Goal: Find contact information: Find contact information

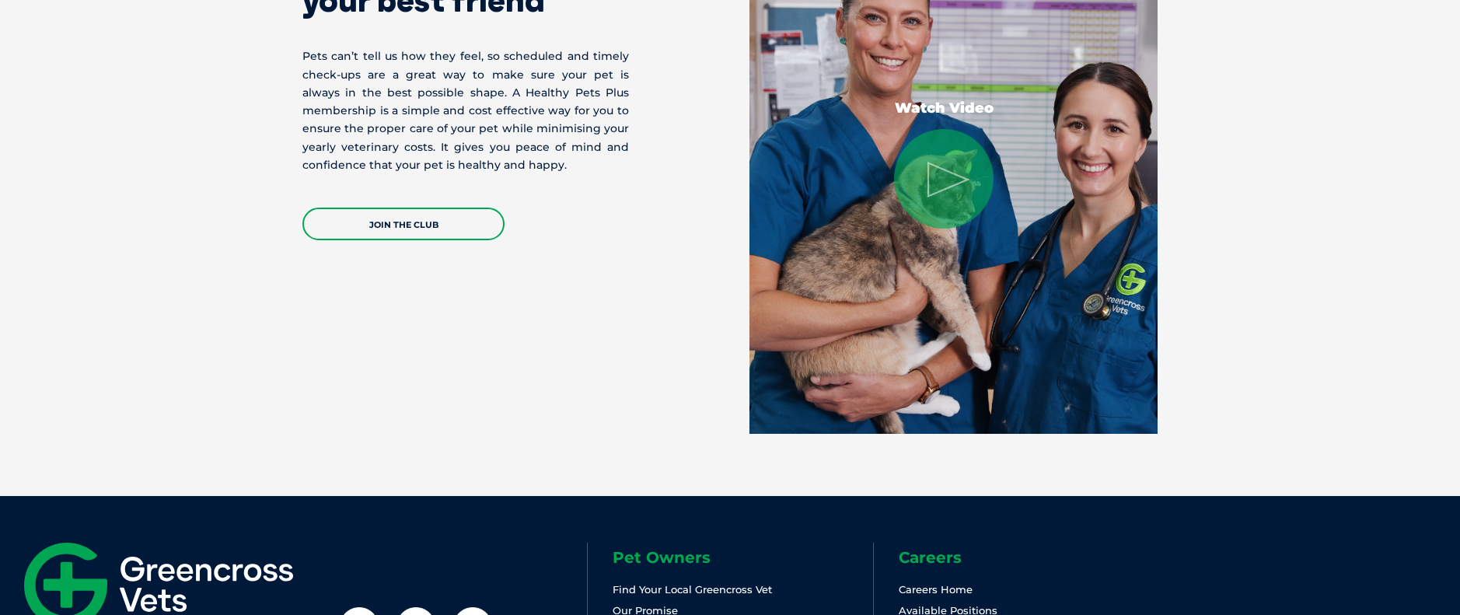
scroll to position [3341, 0]
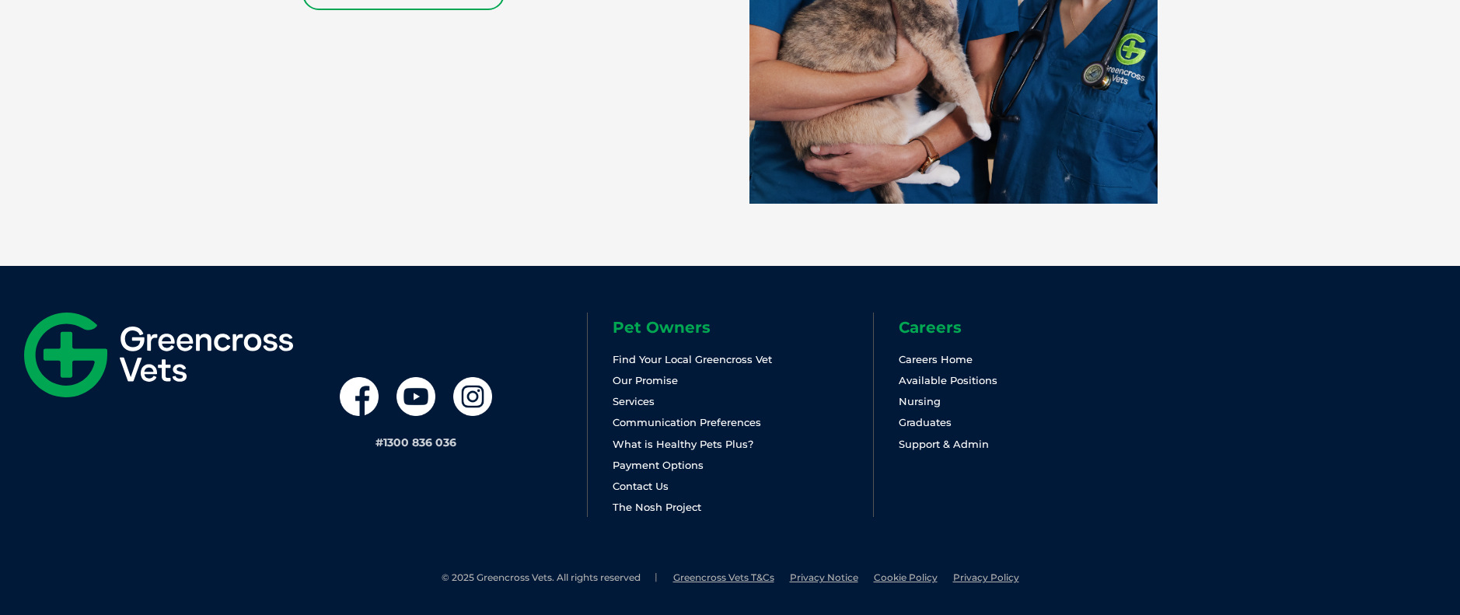
drag, startPoint x: 459, startPoint y: 441, endPoint x: 385, endPoint y: 437, distance: 74.0
click at [385, 437] on div "# 1300 836 036" at bounding box center [445, 415] width 286 height 205
copy link "1300 836 036"
click at [645, 488] on link "Contact Us" at bounding box center [641, 486] width 56 height 12
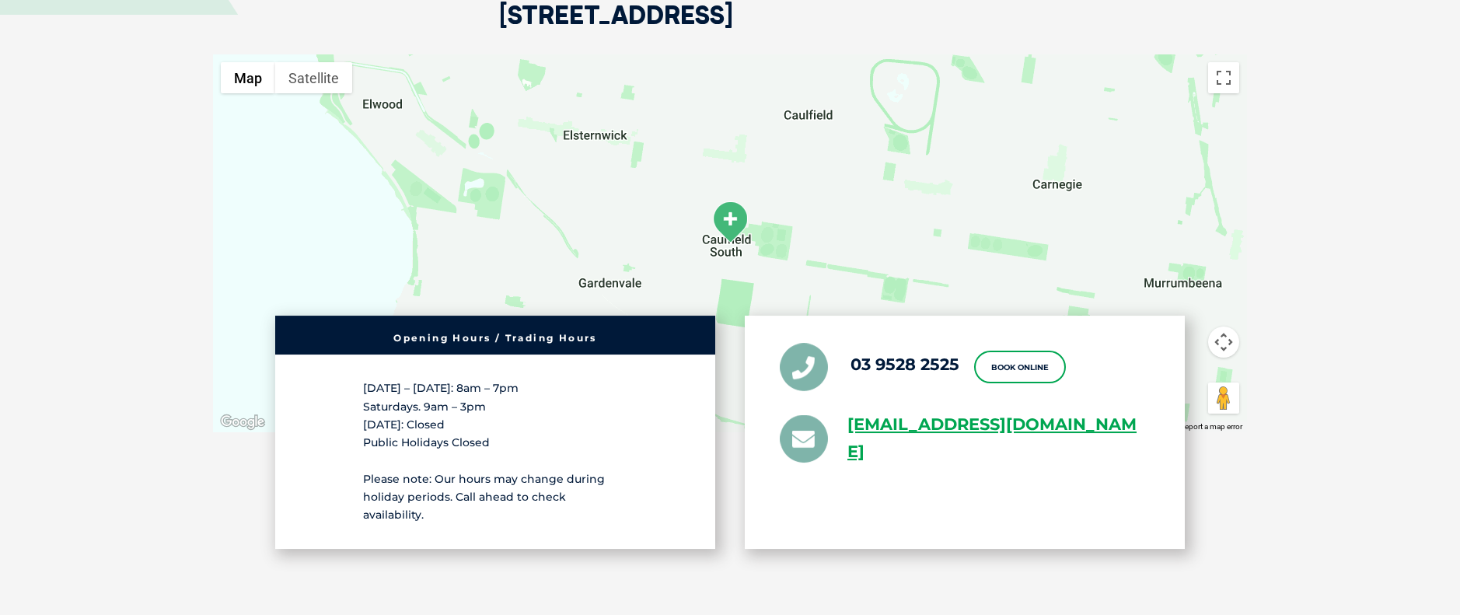
scroll to position [2877, 0]
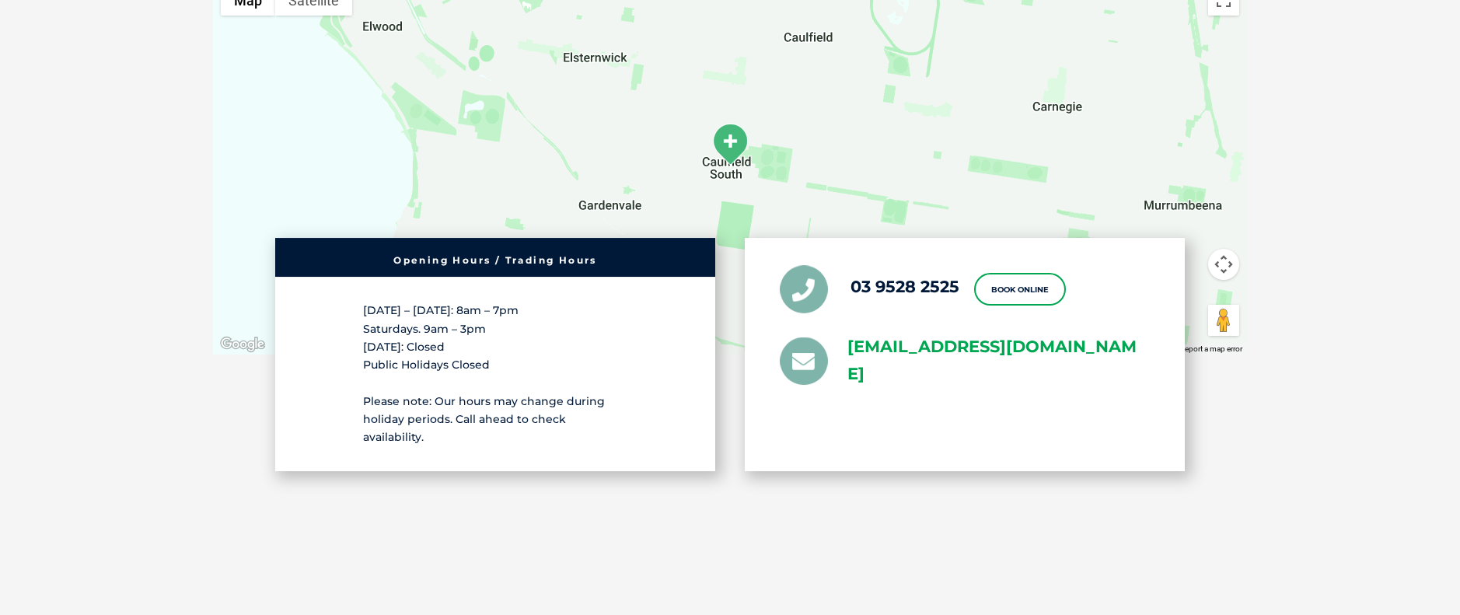
drag, startPoint x: 1070, startPoint y: 407, endPoint x: 852, endPoint y: 364, distance: 222.7
click at [852, 364] on div "03 9528 2525 Book Online greencross.caulfieldsouth@greencrossvet.com.au" at bounding box center [965, 354] width 440 height 233
copy link "greencross.caulfieldsouth@greencrossvet.com.au"
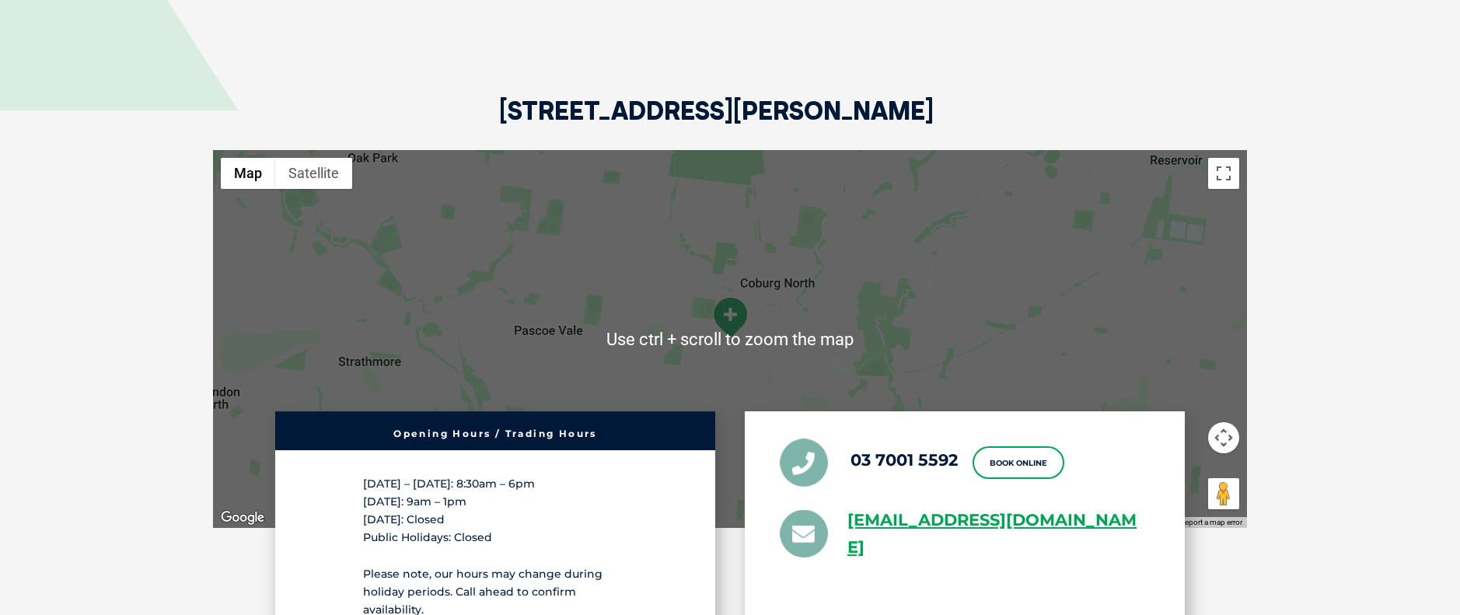
scroll to position [2800, 0]
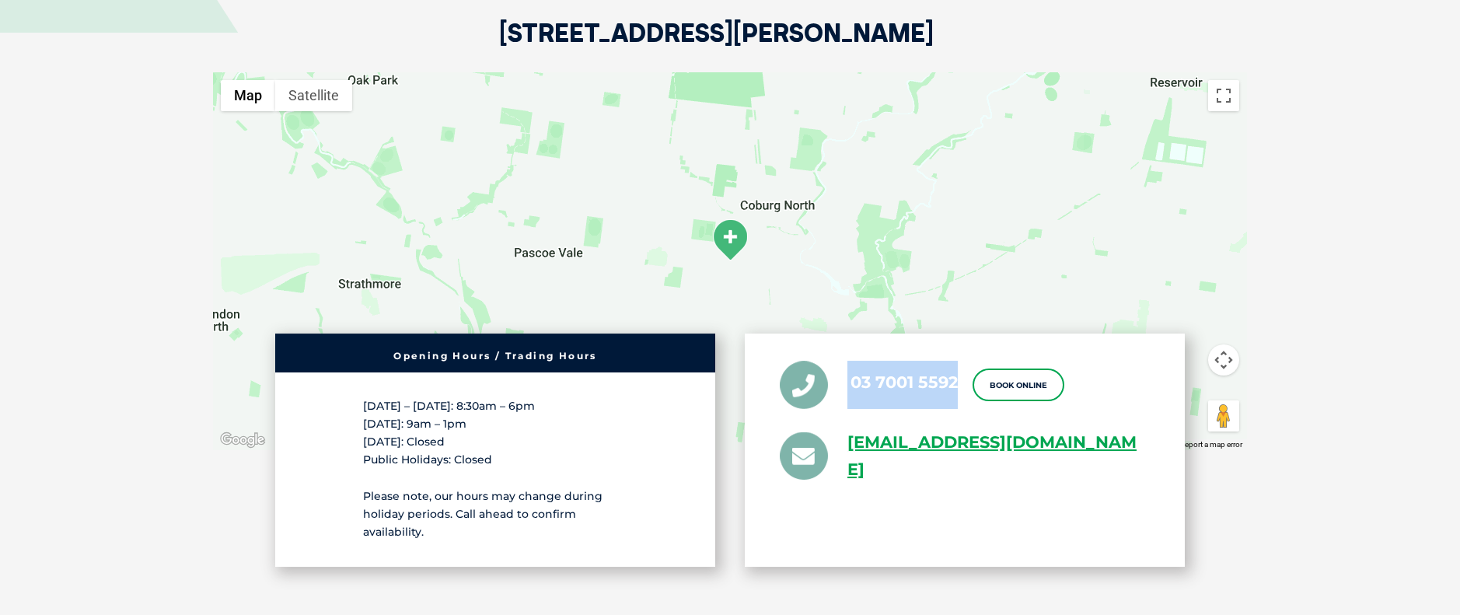
drag, startPoint x: 833, startPoint y: 355, endPoint x: 954, endPoint y: 361, distance: 121.5
click at [954, 361] on li "03 7001 5592" at bounding box center [869, 385] width 178 height 48
copy li "03 7001 5592"
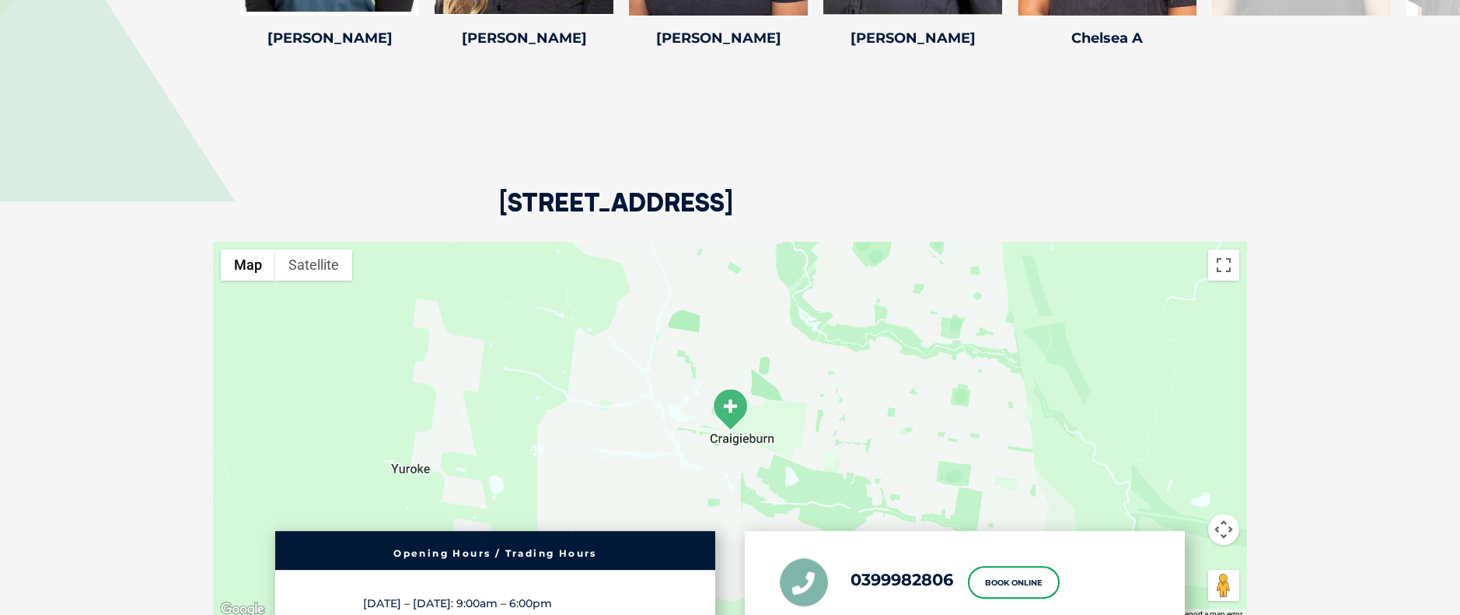
scroll to position [2411, 0]
